Goal: Transaction & Acquisition: Purchase product/service

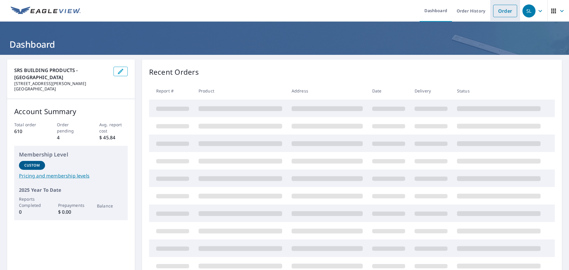
click at [502, 9] on link "Order" at bounding box center [505, 11] width 24 height 12
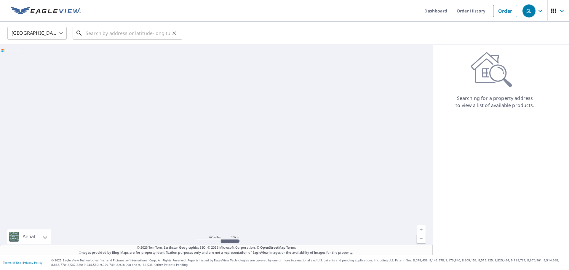
click at [113, 34] on input "text" at bounding box center [128, 33] width 84 height 17
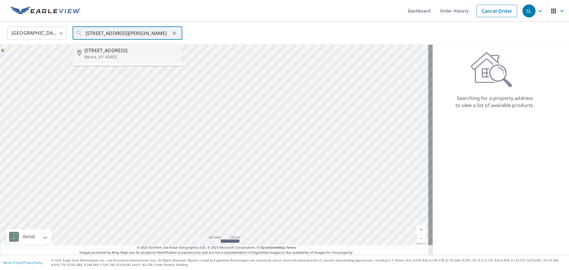
type input "[STREET_ADDRESS][PERSON_NAME]"
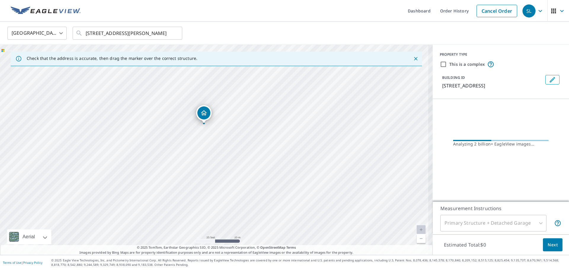
drag, startPoint x: 225, startPoint y: 141, endPoint x: 215, endPoint y: 186, distance: 45.7
click at [215, 186] on div "[STREET_ADDRESS][PERSON_NAME]" at bounding box center [216, 150] width 433 height 210
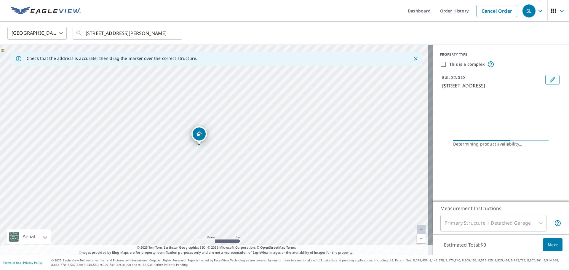
drag, startPoint x: 203, startPoint y: 115, endPoint x: 199, endPoint y: 133, distance: 18.5
drag, startPoint x: 215, startPoint y: 137, endPoint x: 233, endPoint y: 127, distance: 20.6
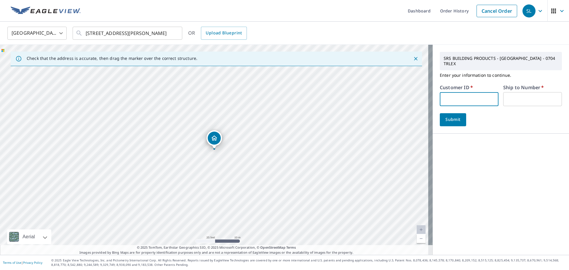
click at [459, 92] on input "text" at bounding box center [469, 99] width 59 height 14
paste input "S064632"
type input "S064632"
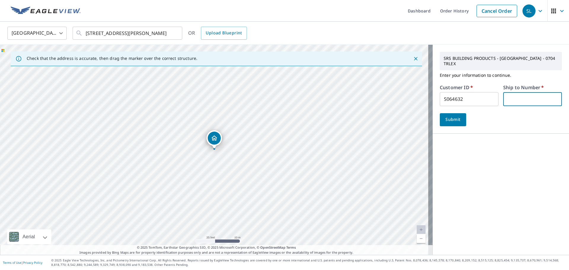
click at [507, 92] on input "text" at bounding box center [532, 99] width 59 height 14
type input "1"
click at [455, 116] on span "Submit" at bounding box center [452, 119] width 17 height 7
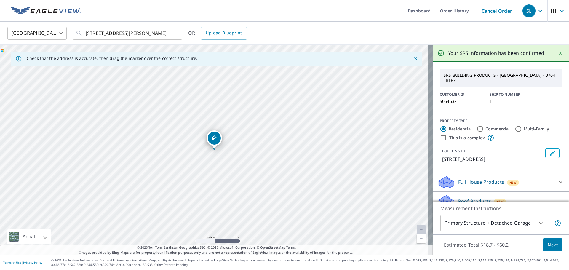
click at [552, 244] on span "Next" at bounding box center [553, 244] width 10 height 7
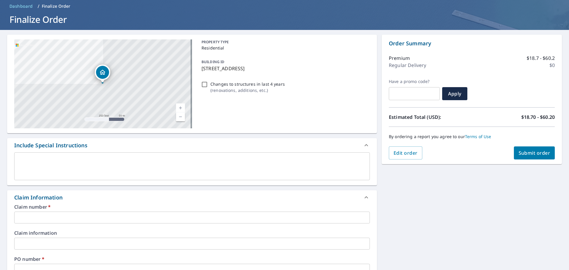
scroll to position [59, 0]
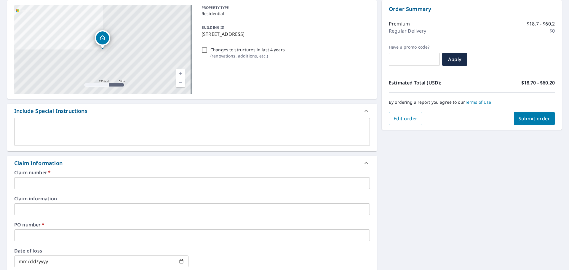
click at [23, 185] on input "text" at bounding box center [192, 183] width 356 height 12
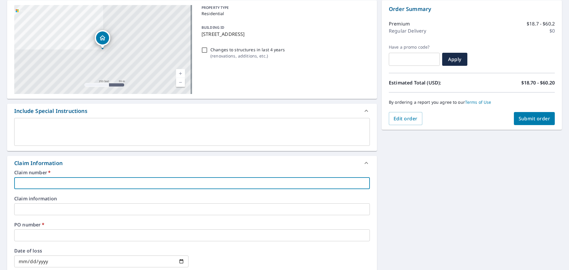
paste input "S064632"
type input "S064632"
checkbox input "true"
type input "S064632"
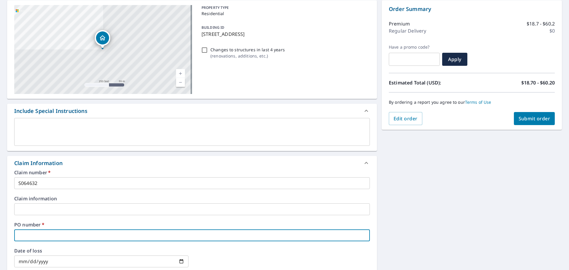
click at [34, 232] on input "text" at bounding box center [192, 235] width 356 height 12
type input "1"
checkbox input "true"
type input "10"
checkbox input "true"
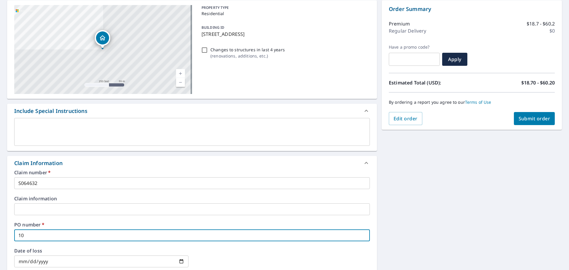
type input "105"
checkbox input "true"
type input "105"
checkbox input "true"
type input "105 C"
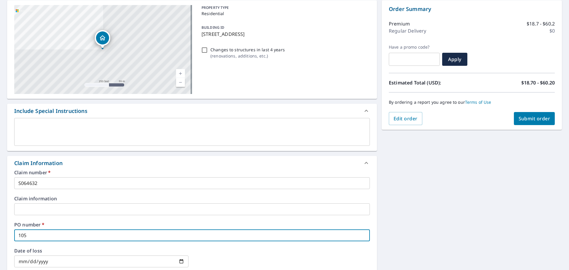
checkbox input "true"
type input "[DATE]"
checkbox input "true"
type input "105 CED"
checkbox input "true"
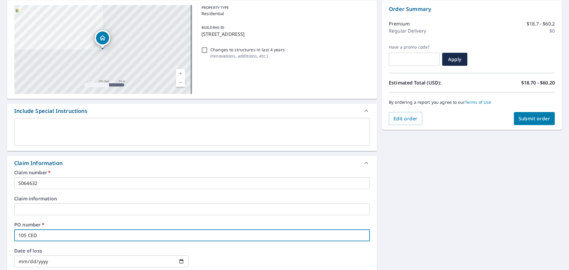
type input "105 CEDA"
checkbox input "true"
type input "105 CEDAR"
checkbox input "true"
type input "105 CEDAR"
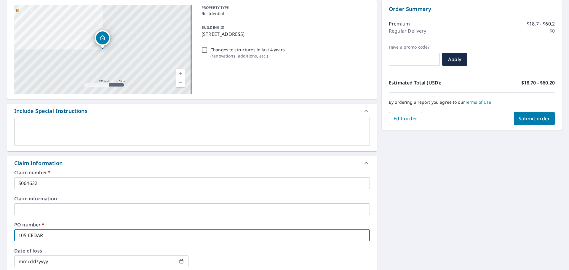
checkbox input "true"
type input "105 CEDAR D"
checkbox input "true"
type input "[STREET_ADDRESS]"
checkbox input "true"
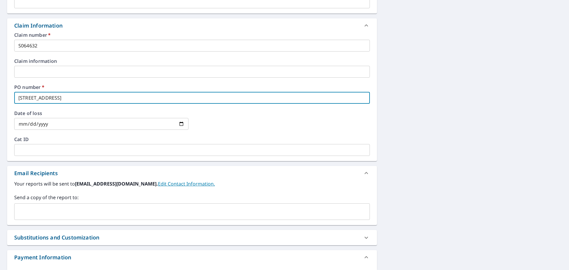
scroll to position [207, 0]
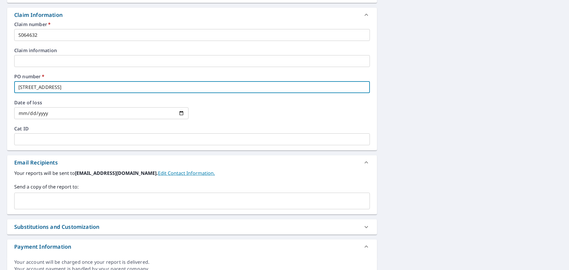
type input "[STREET_ADDRESS]"
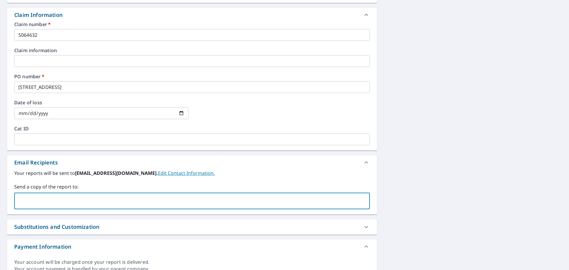
click at [40, 196] on input "text" at bounding box center [187, 200] width 341 height 11
type input "[EMAIL_ADDRESS][PERSON_NAME][DOMAIN_NAME]"
checkbox input "true"
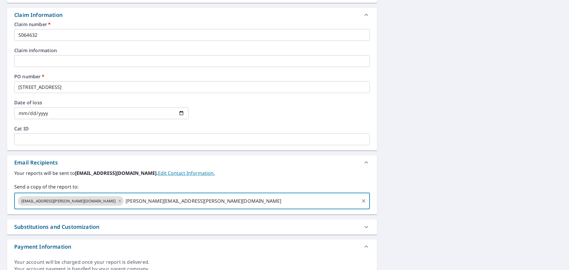
type input "[PERSON_NAME][EMAIL_ADDRESS][PERSON_NAME][DOMAIN_NAME]"
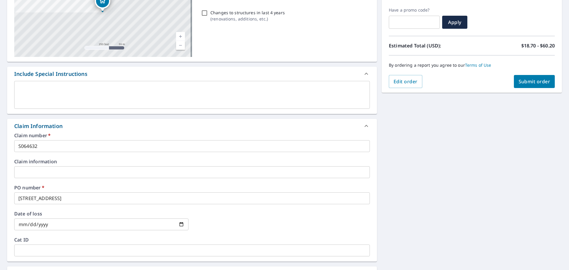
scroll to position [87, 0]
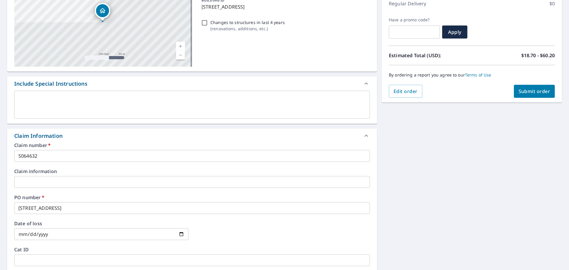
click at [524, 87] on button "Submit order" at bounding box center [534, 91] width 41 height 13
checkbox input "true"
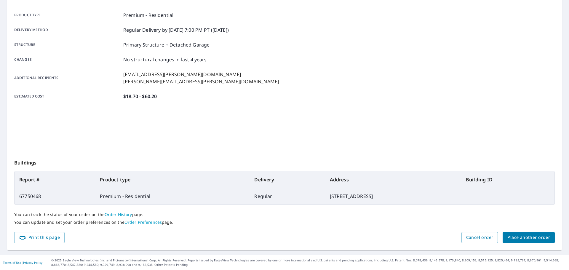
scroll to position [79, 0]
